Goal: Check status: Check status

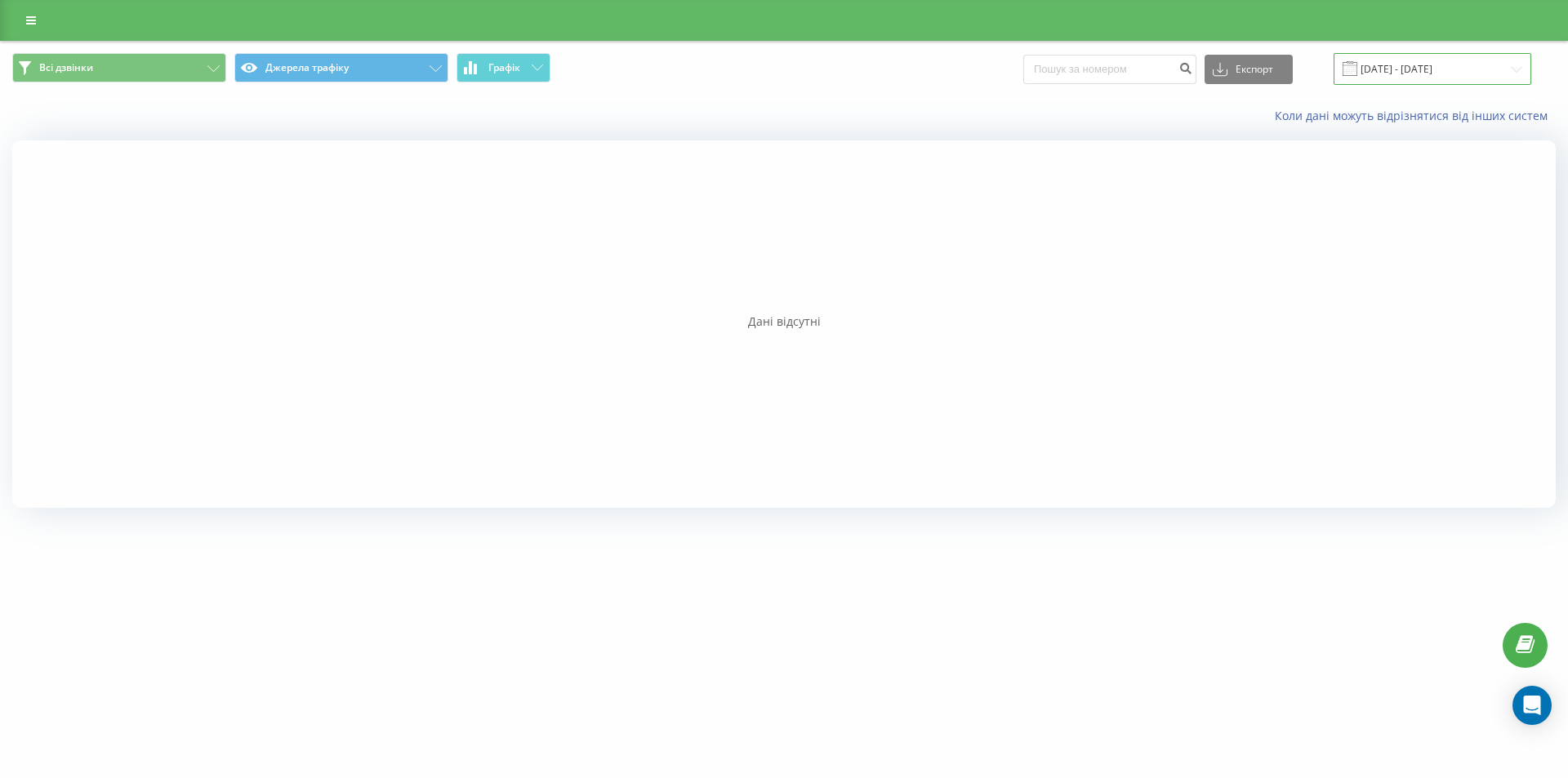
click at [1455, 69] on input "[DATE] - [DATE]" at bounding box center [1432, 69] width 197 height 32
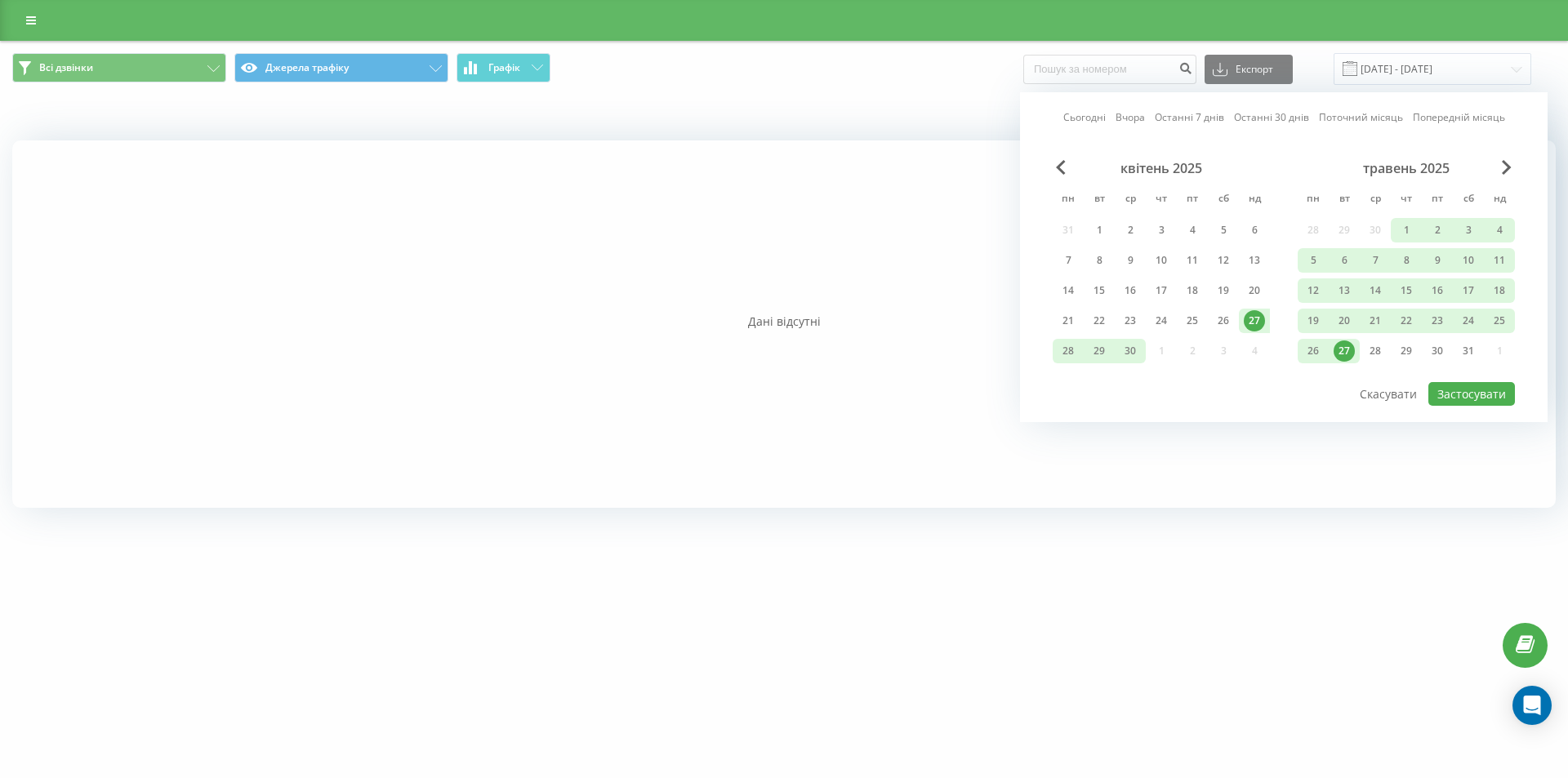
click at [1173, 117] on link "Останні 7 днів" at bounding box center [1190, 116] width 69 height 15
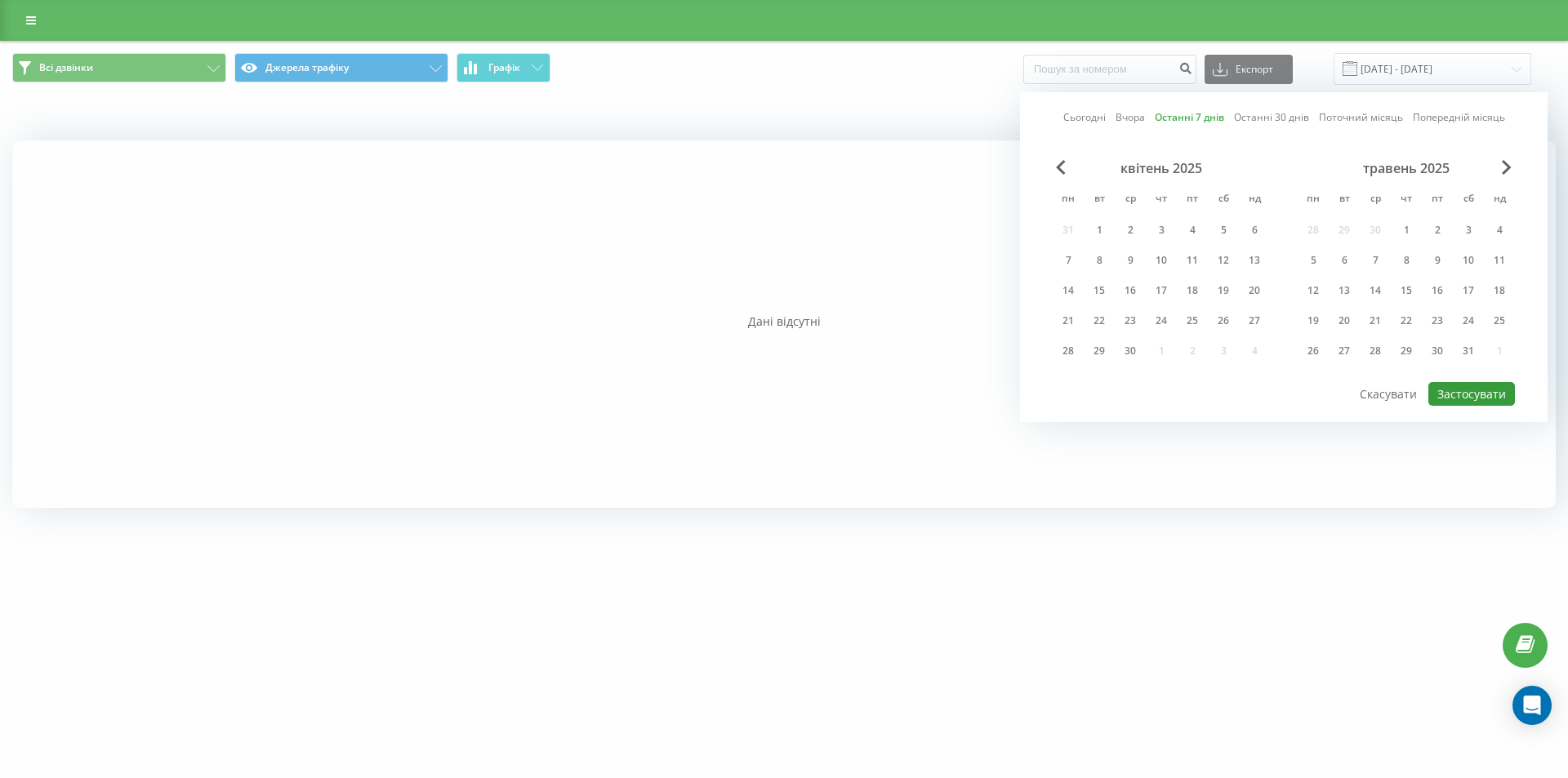
click at [1481, 394] on button "Застосувати" at bounding box center [1471, 393] width 86 height 24
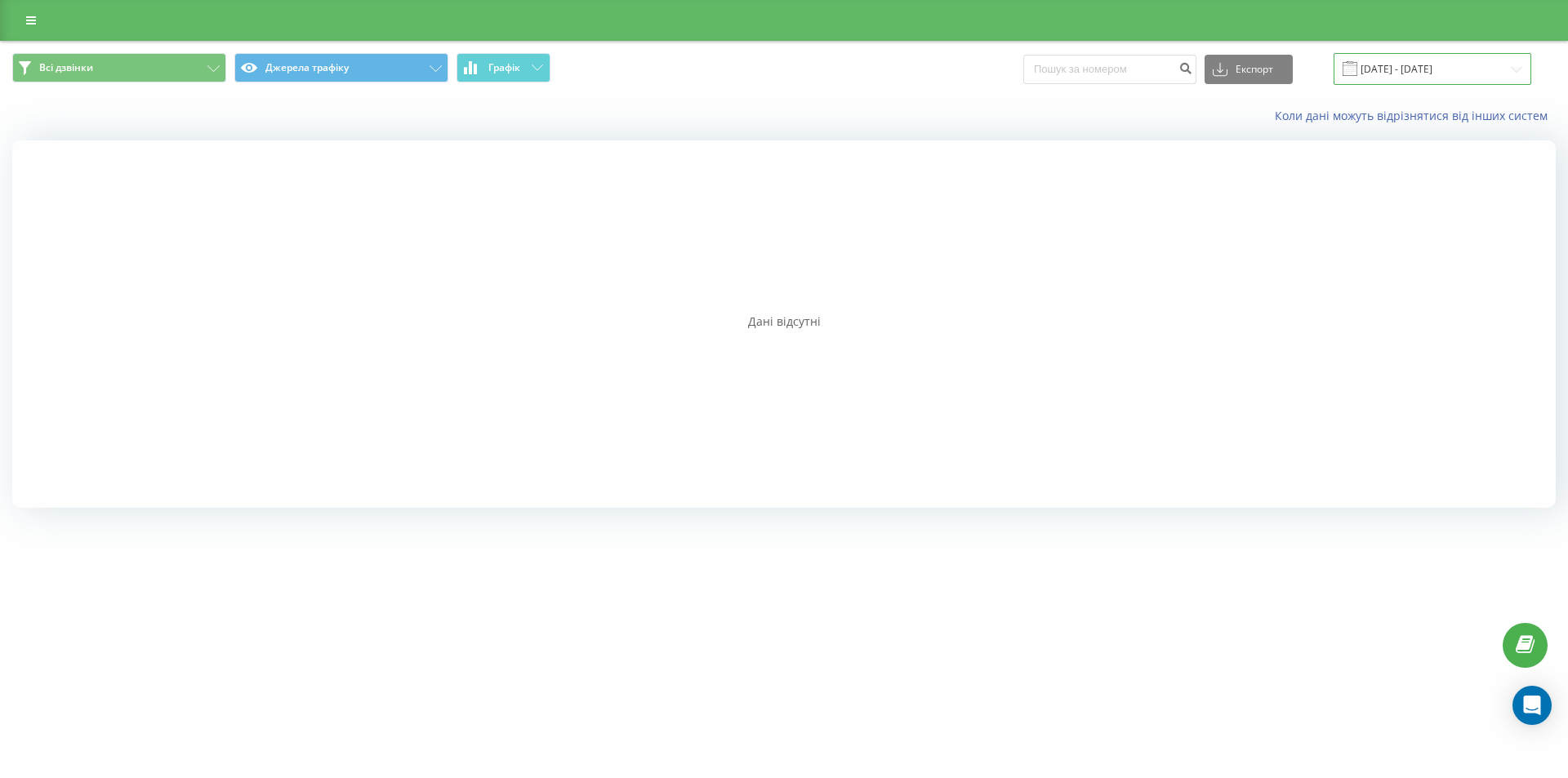
click at [1441, 67] on input "[DATE] - [DATE]" at bounding box center [1432, 69] width 197 height 32
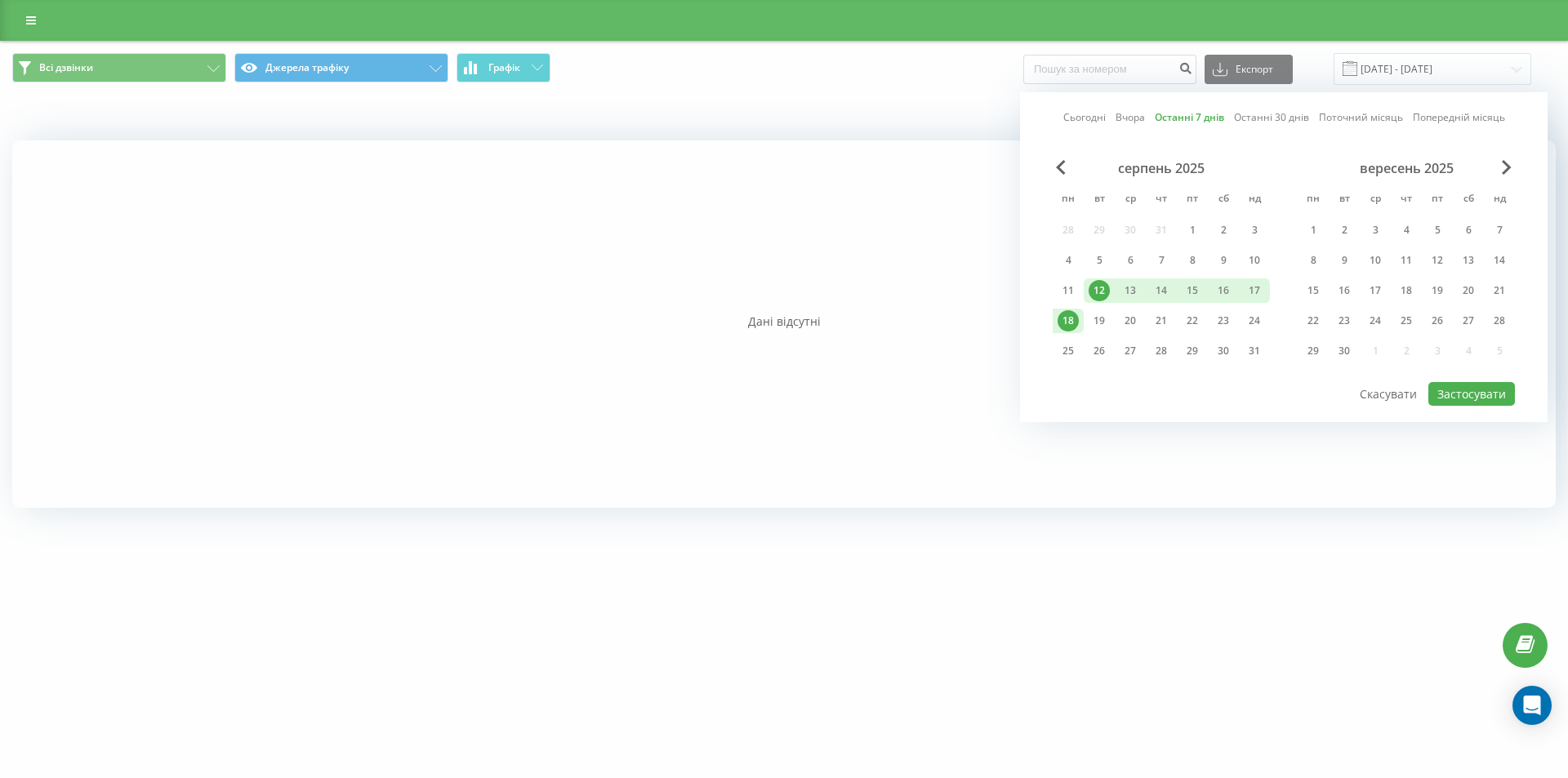
click at [1087, 123] on link "Сьогодні" at bounding box center [1085, 116] width 43 height 15
click at [1141, 112] on link "Вчора" at bounding box center [1130, 116] width 29 height 15
click at [1484, 401] on button "Застосувати" at bounding box center [1471, 393] width 86 height 24
type input "[DATE] - [DATE]"
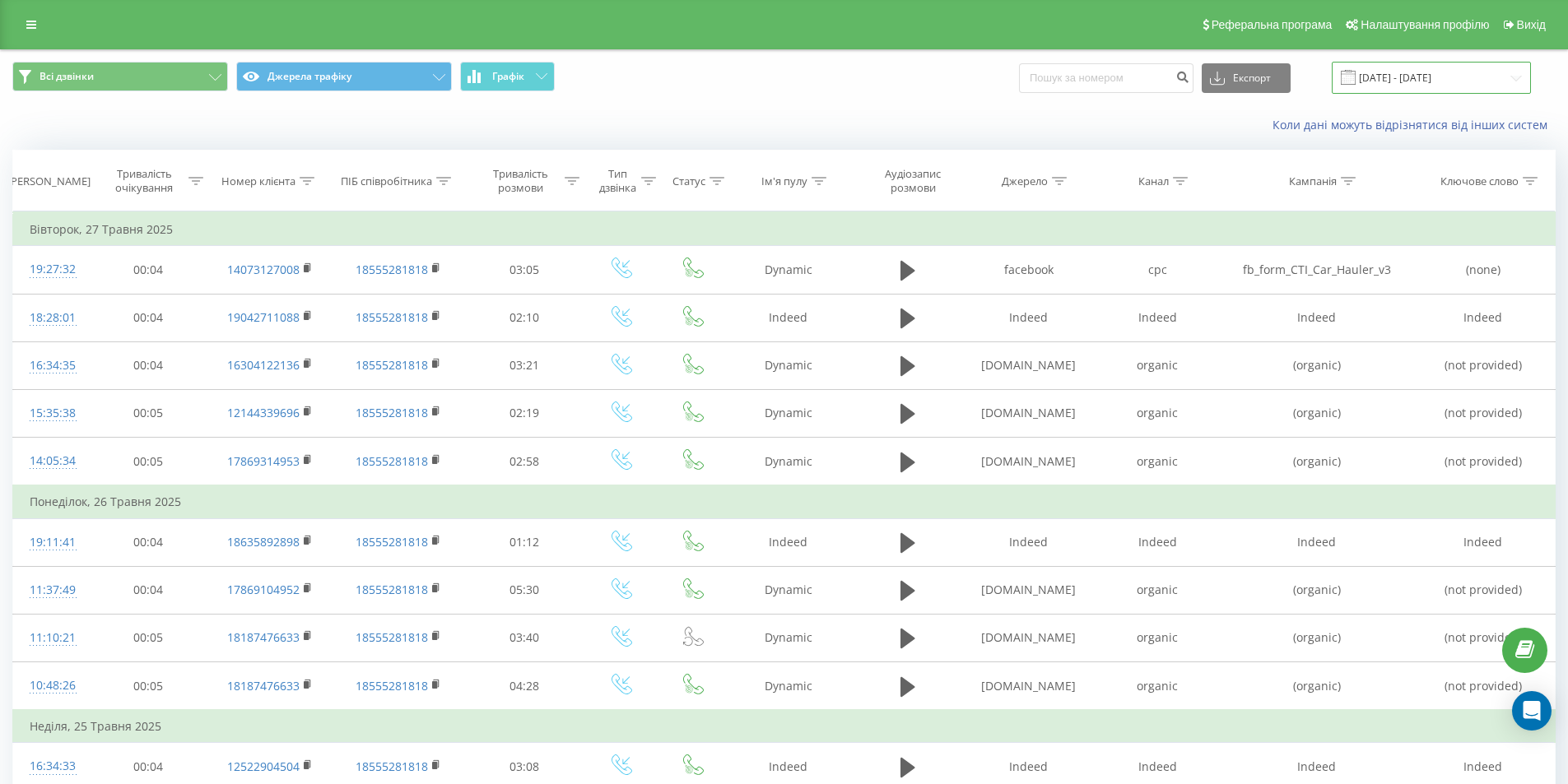
click at [1422, 66] on input "[DATE] - [DATE]" at bounding box center [1431, 78] width 199 height 32
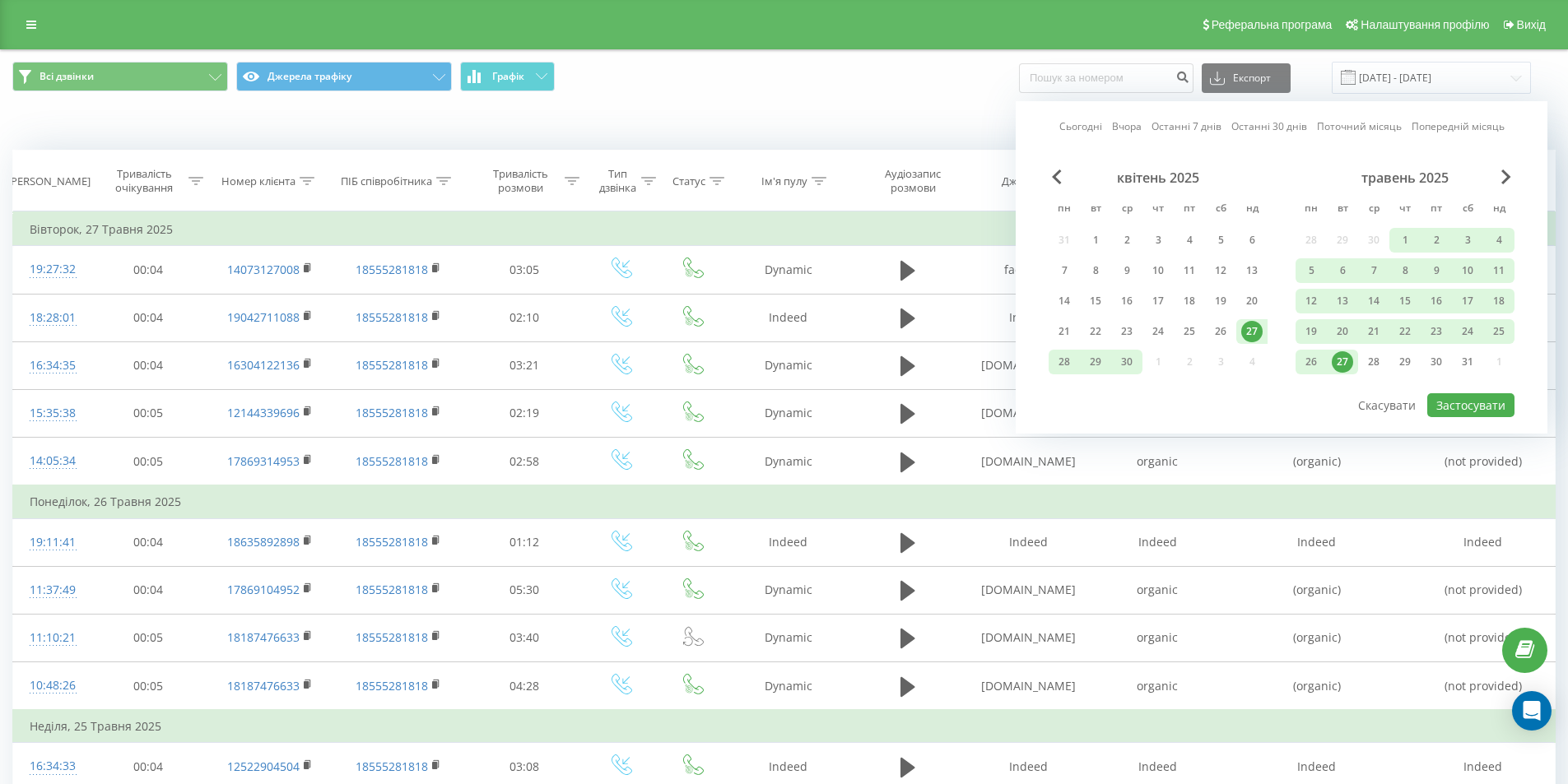
click at [1165, 124] on link "Останні 7 днів" at bounding box center [1187, 125] width 70 height 15
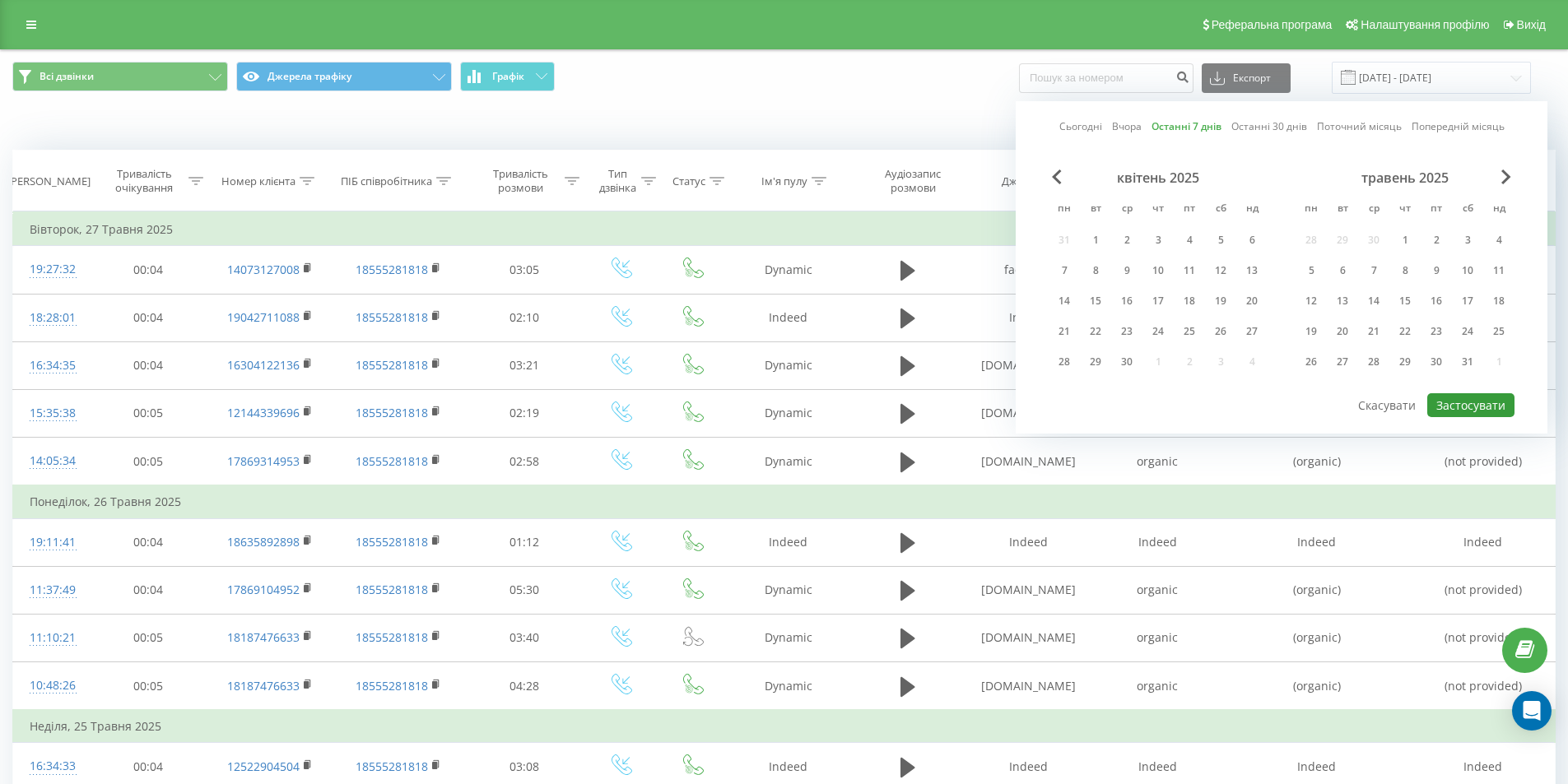
click at [1467, 403] on button "Застосувати" at bounding box center [1470, 405] width 87 height 24
type input "[DATE] - [DATE]"
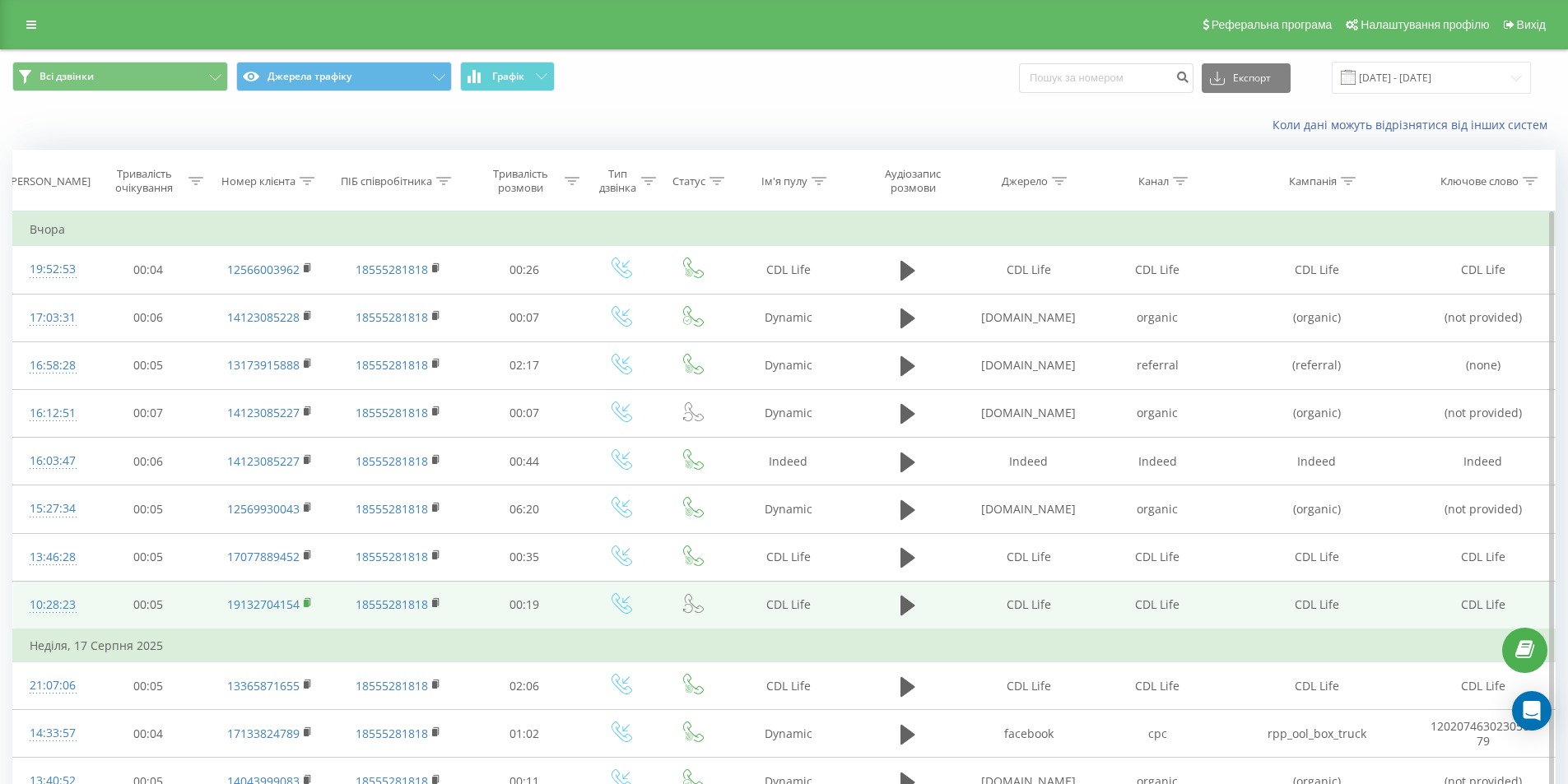
click at [308, 605] on rect at bounding box center [306, 603] width 5 height 7
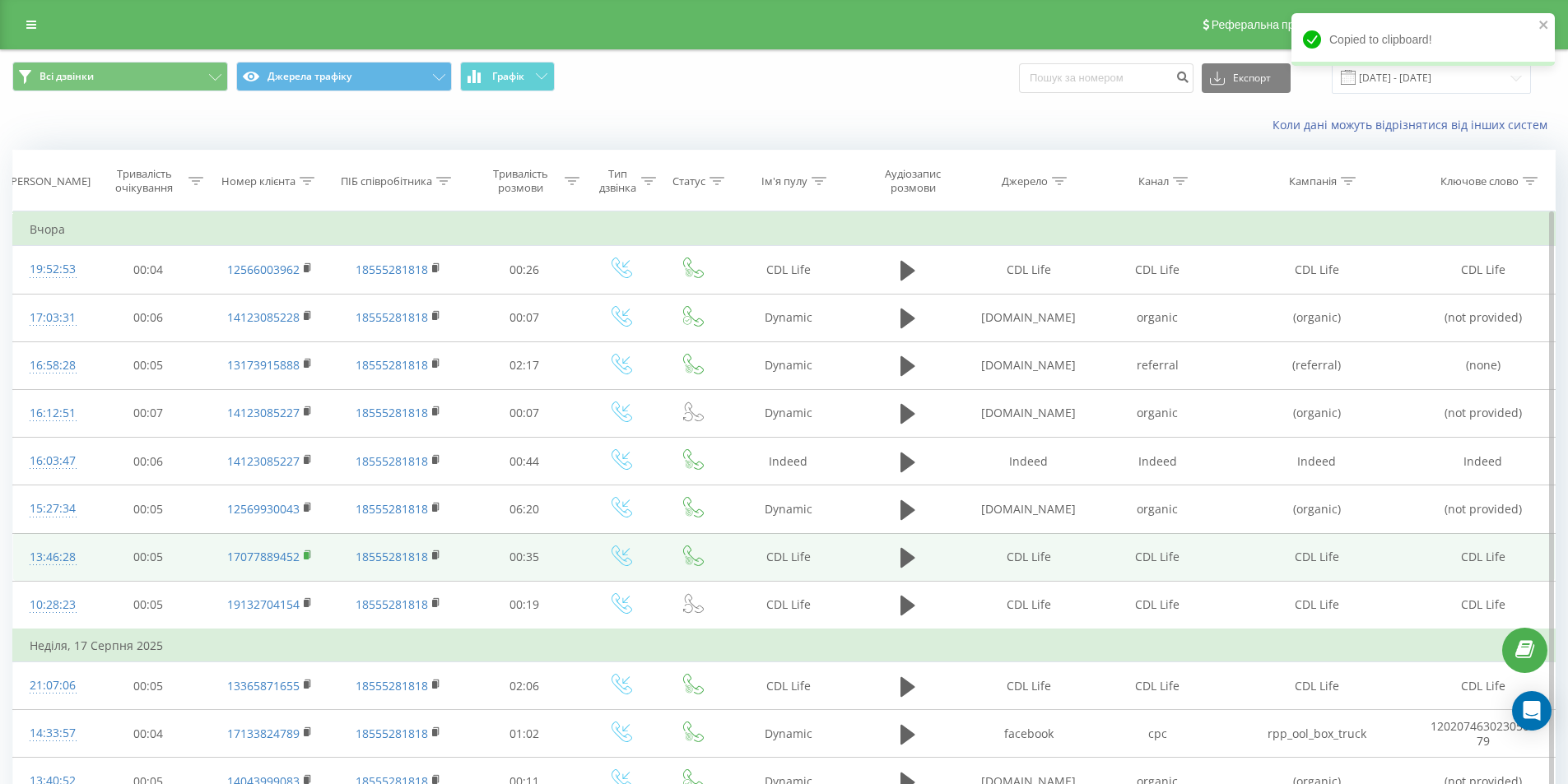
click at [308, 555] on rect at bounding box center [306, 556] width 5 height 7
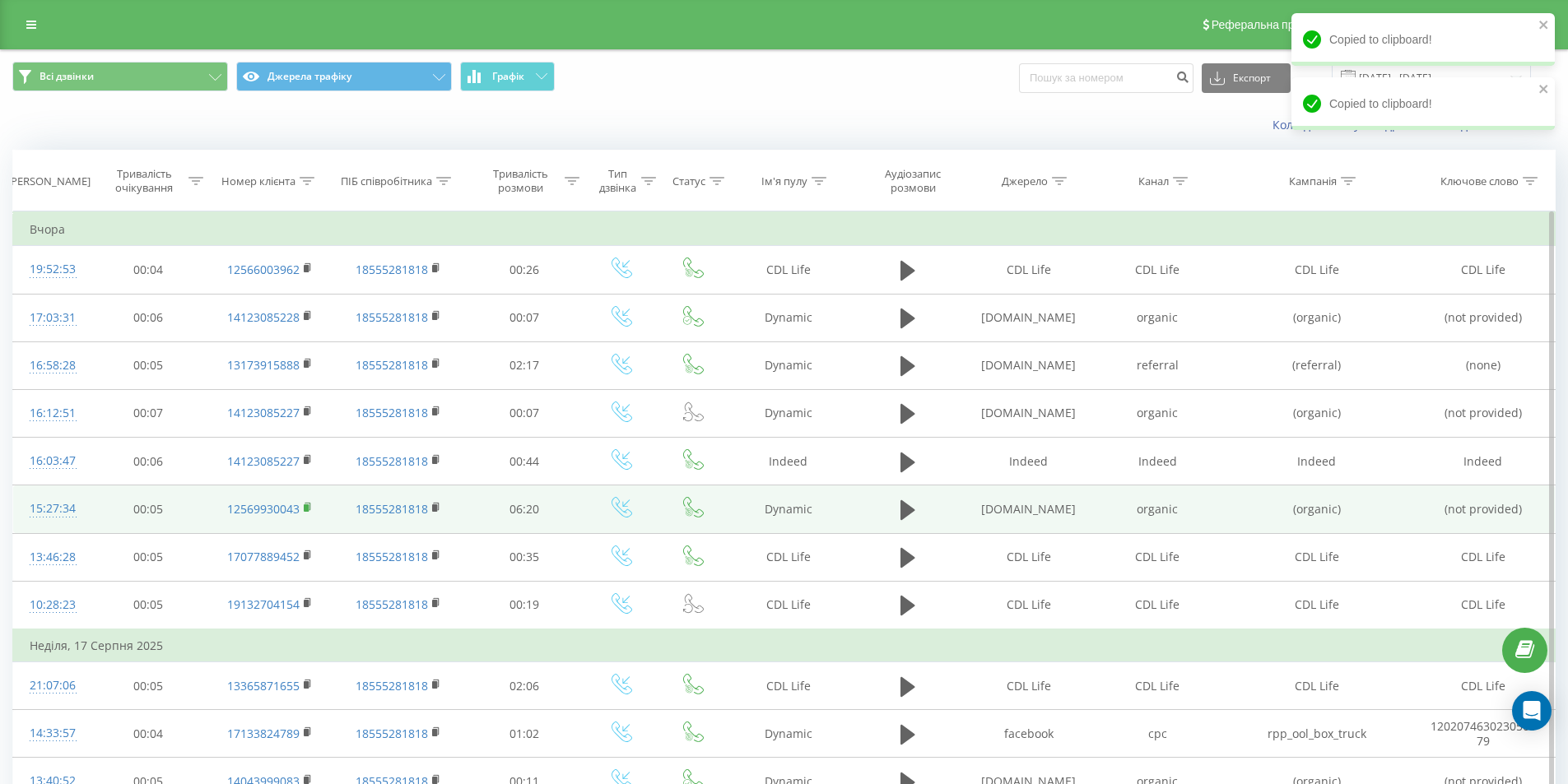
click at [304, 508] on icon at bounding box center [308, 507] width 9 height 12
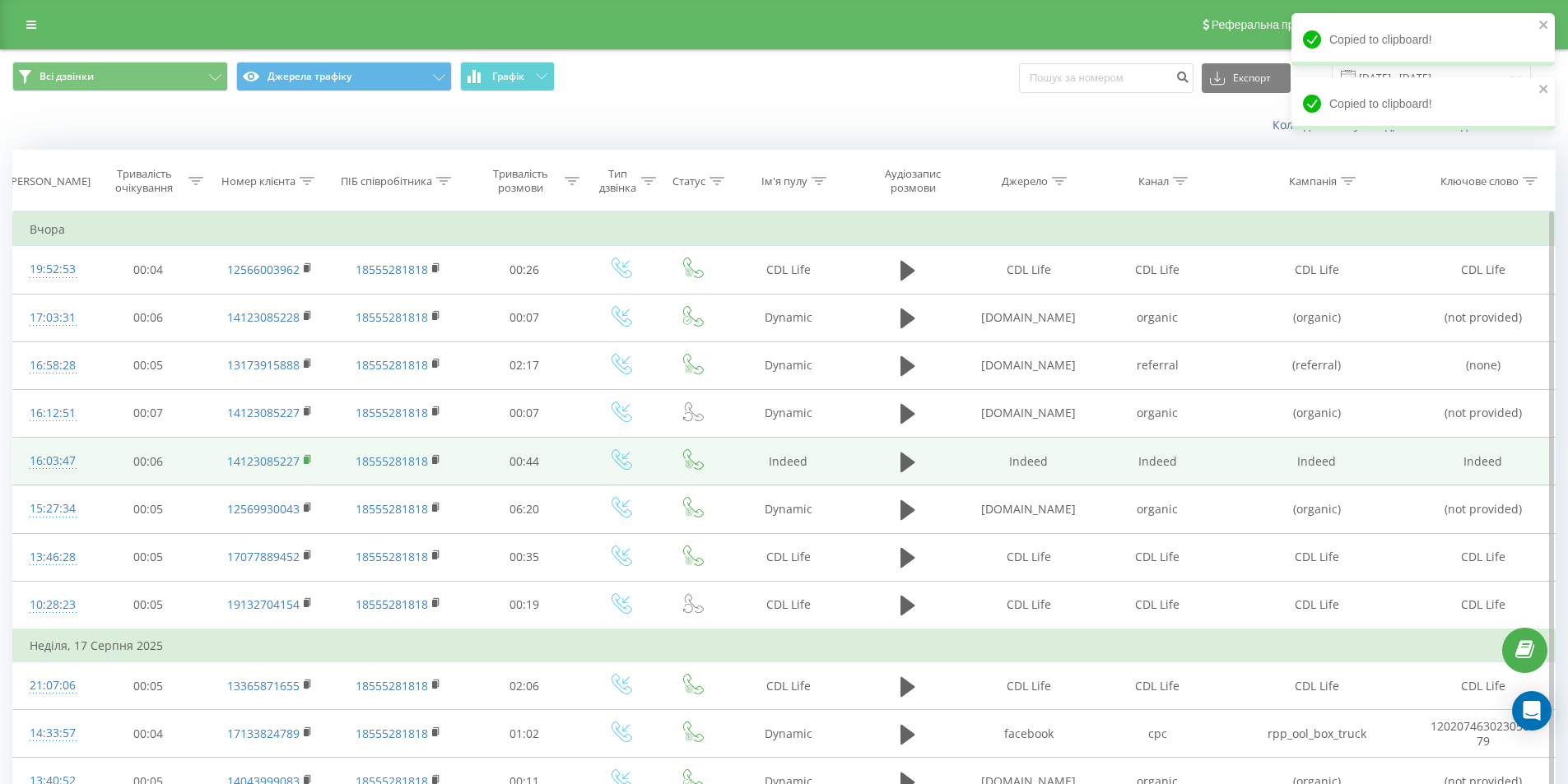
click at [306, 455] on icon at bounding box center [307, 458] width 5 height 7
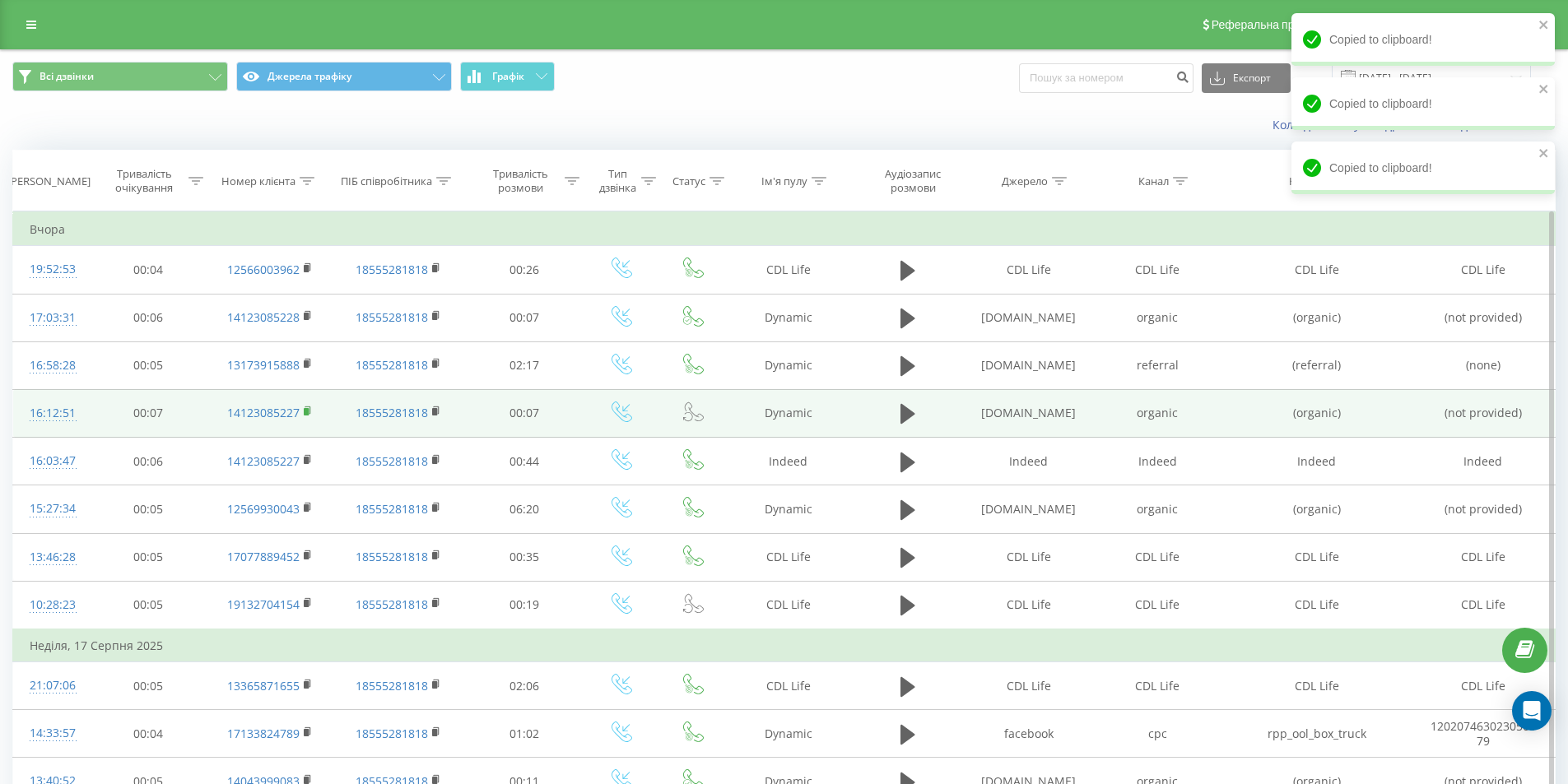
click at [309, 413] on rect at bounding box center [306, 412] width 5 height 7
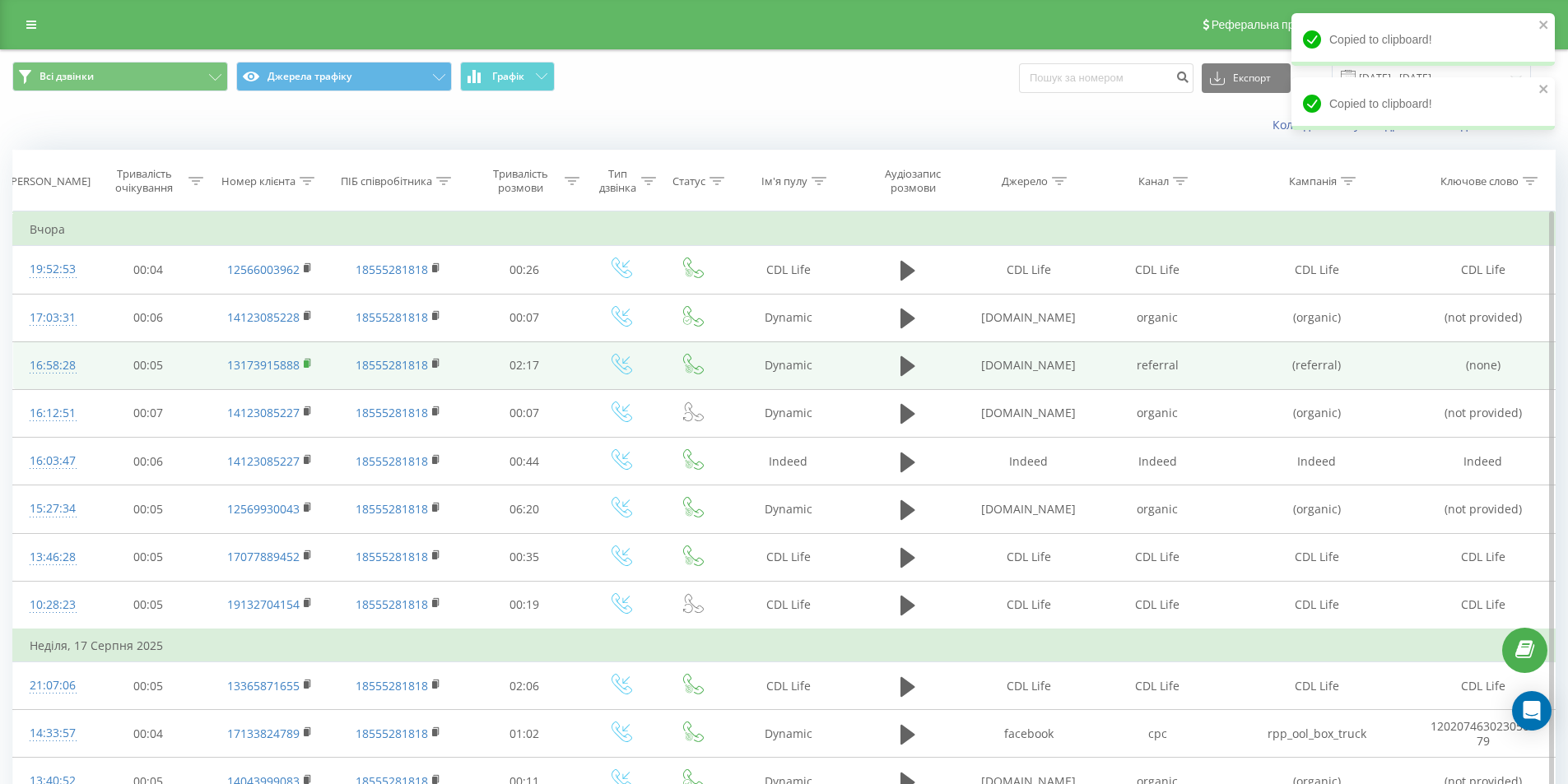
click at [308, 362] on rect at bounding box center [306, 364] width 5 height 7
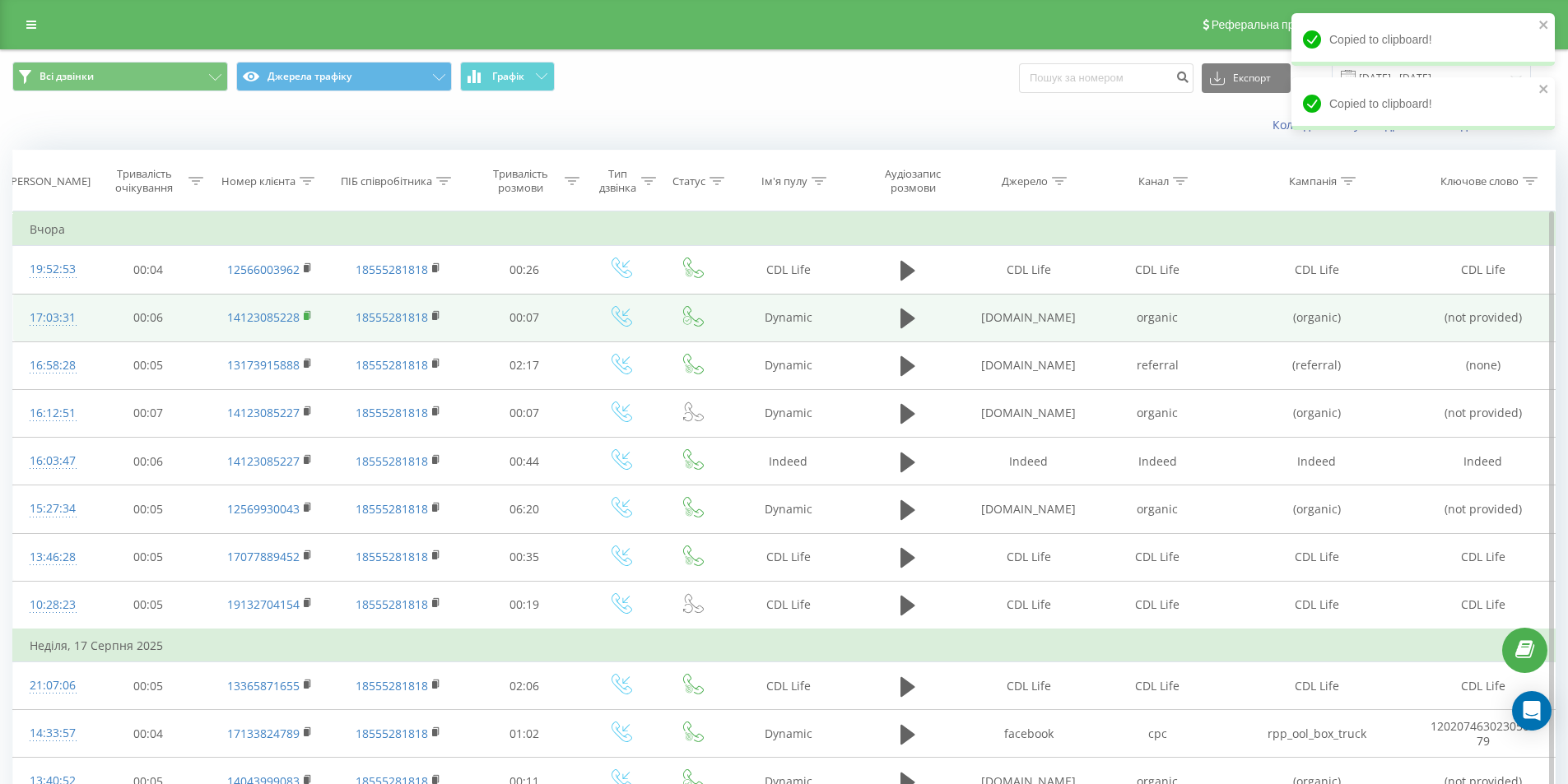
click at [304, 317] on rect at bounding box center [306, 316] width 5 height 7
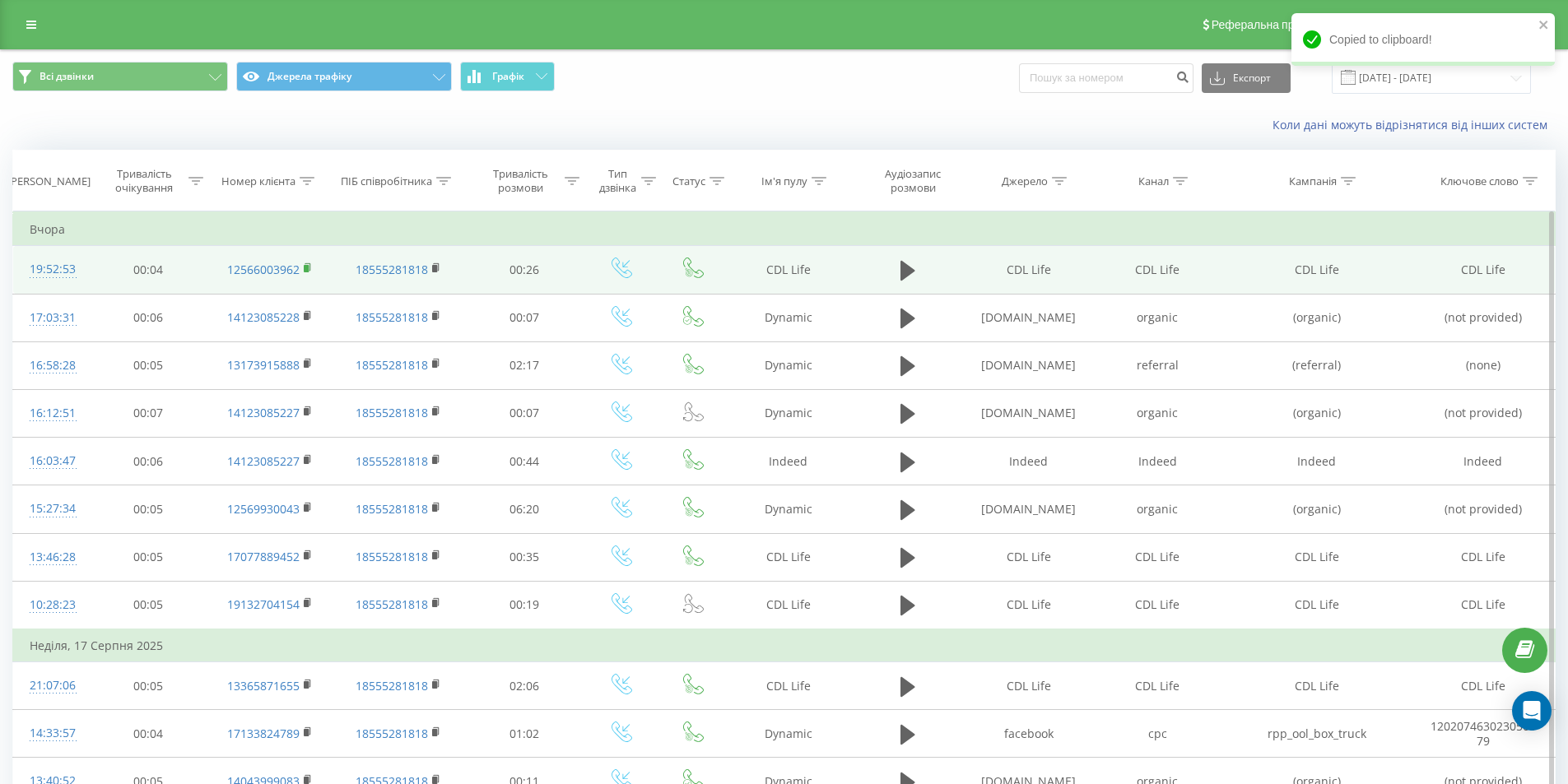
click at [305, 267] on rect at bounding box center [306, 268] width 5 height 7
